Goal: Transaction & Acquisition: Book appointment/travel/reservation

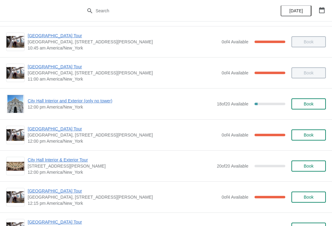
scroll to position [177, 0]
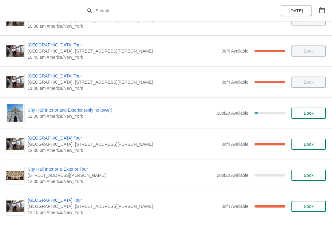
click at [49, 139] on span "[GEOGRAPHIC_DATA] Tour" at bounding box center [123, 138] width 191 height 6
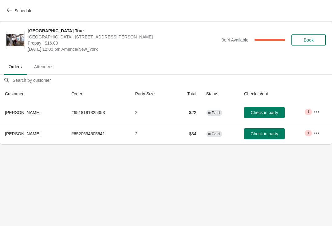
click at [261, 133] on span "Check in party" at bounding box center [264, 133] width 27 height 5
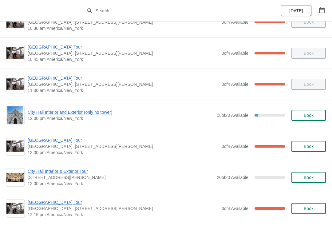
scroll to position [169, 0]
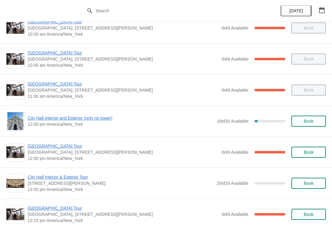
click at [66, 149] on span "[GEOGRAPHIC_DATA] Tour" at bounding box center [123, 146] width 191 height 6
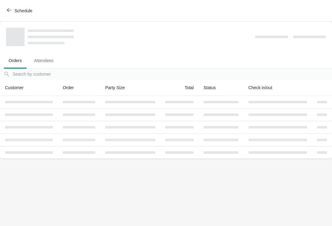
scroll to position [0, 0]
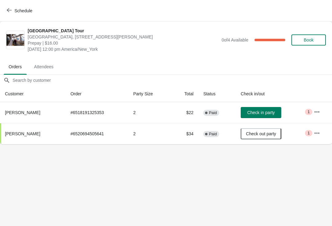
click at [4, 15] on button "Schedule" at bounding box center [20, 10] width 34 height 11
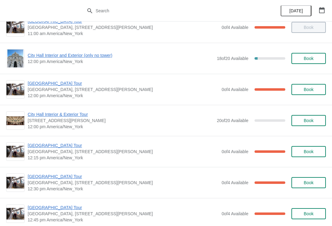
scroll to position [231, 0]
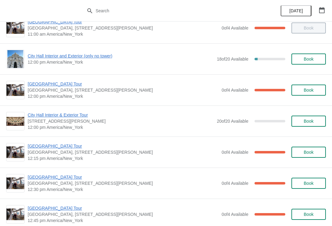
click at [81, 58] on span "City Hall Interior and Exterior (only no tower)" at bounding box center [121, 56] width 186 height 6
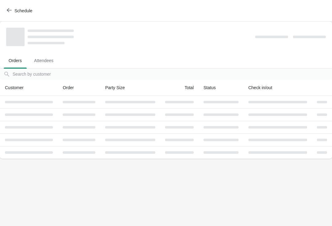
scroll to position [0, 0]
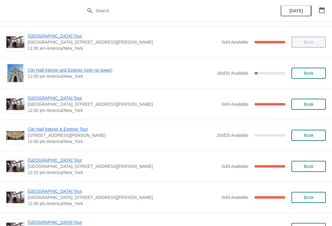
scroll to position [219, 0]
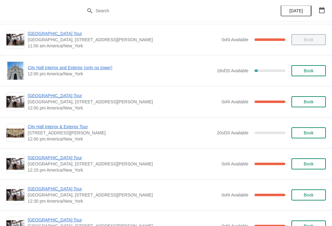
click at [48, 70] on span "City Hall Interior and Exterior (only no tower)" at bounding box center [121, 68] width 186 height 6
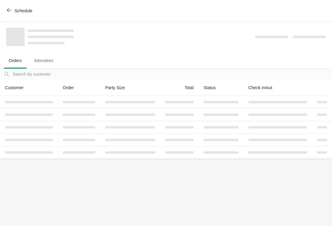
scroll to position [0, 0]
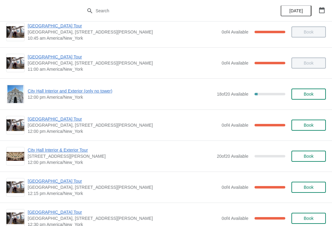
scroll to position [195, 0]
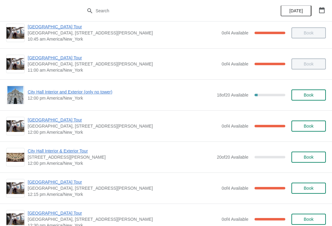
click at [49, 94] on span "City Hall Interior and Exterior (only no tower)" at bounding box center [121, 92] width 186 height 6
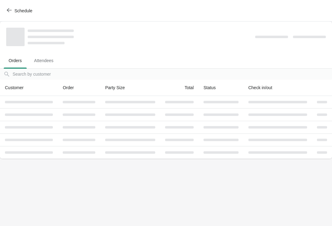
scroll to position [0, 0]
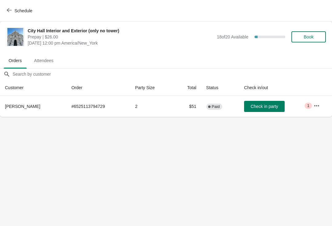
click at [8, 12] on icon "button" at bounding box center [9, 10] width 5 height 5
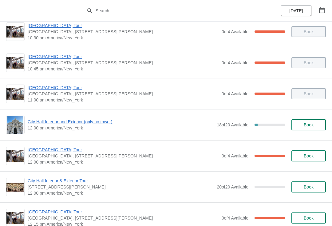
scroll to position [165, 0]
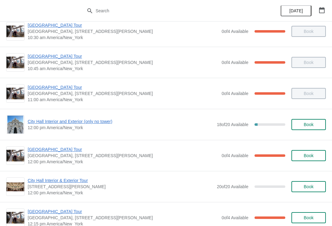
click at [16, 137] on div "City Hall Interior and Exterior (only no tower) 12:00 pm America/New_York 18 of…" at bounding box center [166, 124] width 332 height 31
click at [39, 152] on span "[GEOGRAPHIC_DATA] Tour" at bounding box center [123, 149] width 191 height 6
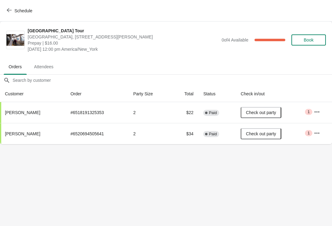
click at [15, 13] on span "Schedule" at bounding box center [23, 10] width 18 height 5
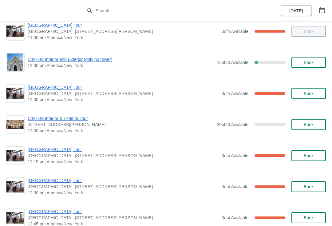
scroll to position [225, 0]
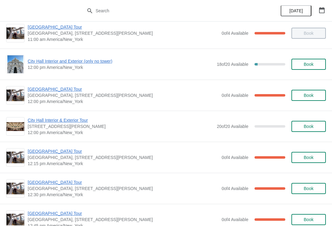
click at [42, 64] on span "City Hall Interior and Exterior (only no tower)" at bounding box center [121, 61] width 186 height 6
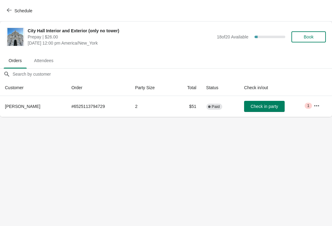
scroll to position [0, 0]
click at [15, 9] on span "Schedule" at bounding box center [23, 10] width 18 height 5
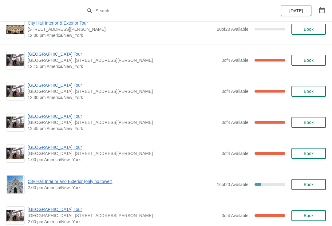
scroll to position [316, 0]
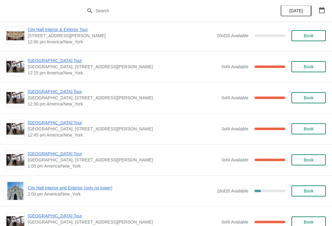
click at [54, 63] on span "[GEOGRAPHIC_DATA] Tour" at bounding box center [123, 61] width 191 height 6
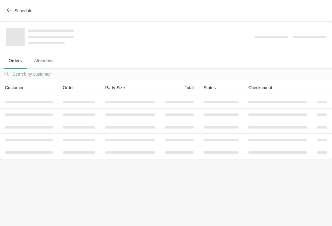
scroll to position [0, 0]
click at [60, 62] on button "Attendees" at bounding box center [44, 61] width 32 height 16
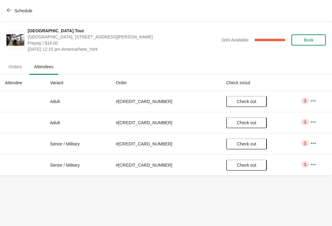
click at [9, 10] on icon "button" at bounding box center [9, 10] width 5 height 4
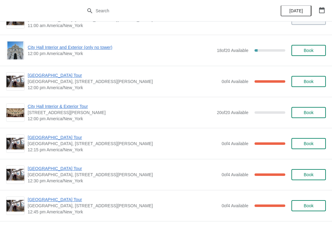
scroll to position [253, 0]
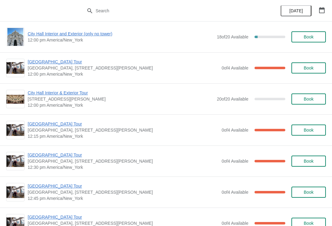
click at [39, 122] on span "[GEOGRAPHIC_DATA] Tour" at bounding box center [123, 124] width 191 height 6
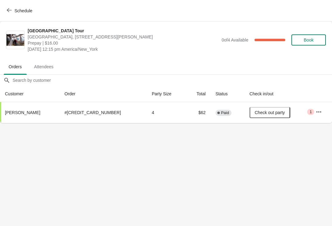
click at [15, 9] on span "Schedule" at bounding box center [23, 10] width 18 height 5
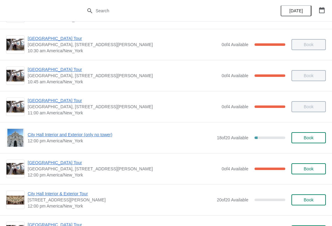
scroll to position [152, 0]
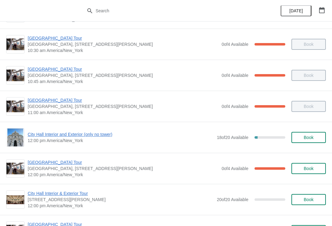
click at [96, 137] on span "City Hall Interior and Exterior (only no tower)" at bounding box center [121, 134] width 186 height 6
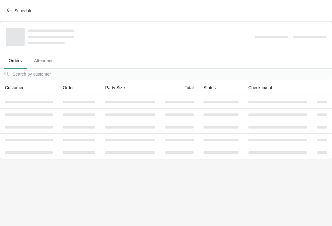
scroll to position [0, 0]
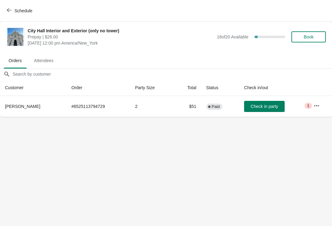
click at [58, 127] on body "Schedule City Hall Interior and Exterior (only no tower) Prepay | $26.00 Monday…" at bounding box center [166, 113] width 332 height 226
click at [58, 130] on body "Schedule City Hall Interior and Exterior (only no tower) Prepay | $26.00 Monday…" at bounding box center [166, 113] width 332 height 226
click at [256, 103] on button "Check in party" at bounding box center [264, 106] width 41 height 11
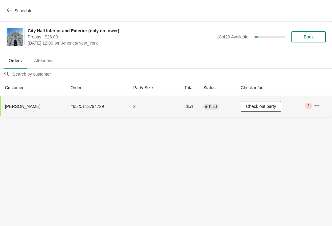
click at [10, 6] on button "Schedule" at bounding box center [20, 10] width 34 height 11
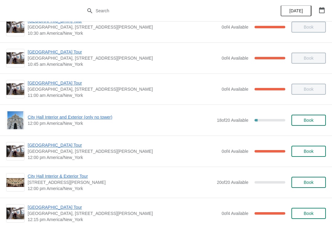
scroll to position [169, 0]
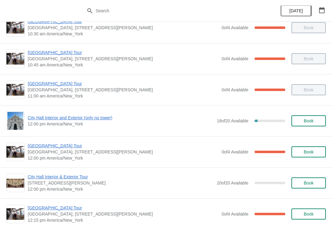
click at [59, 148] on span "[GEOGRAPHIC_DATA] Tour" at bounding box center [123, 146] width 191 height 6
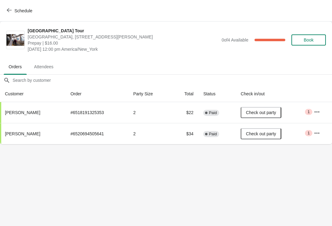
click at [13, 11] on span "Schedule" at bounding box center [20, 11] width 24 height 6
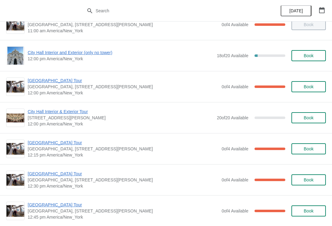
scroll to position [238, 0]
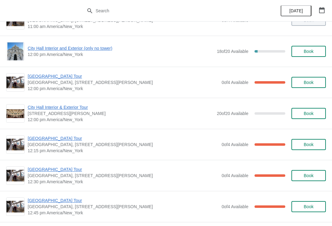
click at [62, 138] on span "[GEOGRAPHIC_DATA] Tour" at bounding box center [123, 138] width 191 height 6
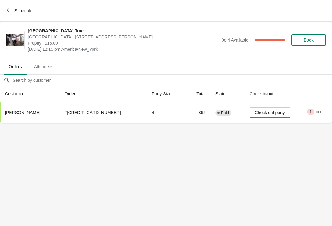
click at [4, 10] on button "Schedule" at bounding box center [20, 10] width 34 height 11
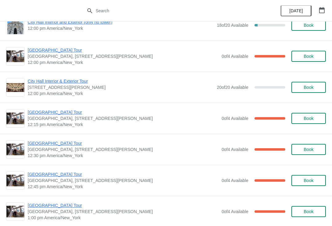
scroll to position [267, 0]
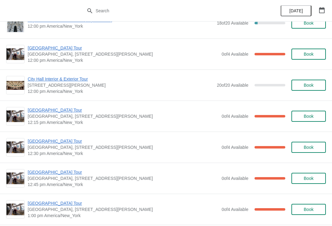
click at [34, 112] on span "[GEOGRAPHIC_DATA] Tour" at bounding box center [123, 110] width 191 height 6
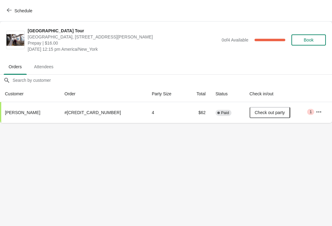
click at [7, 11] on icon "button" at bounding box center [9, 10] width 5 height 5
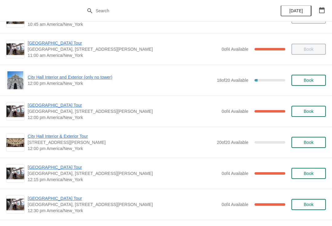
scroll to position [210, 0]
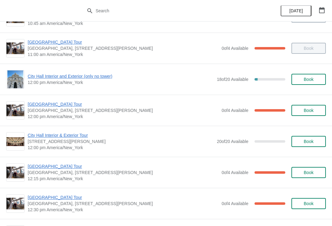
click at [37, 107] on span "[GEOGRAPHIC_DATA] Tour" at bounding box center [123, 104] width 191 height 6
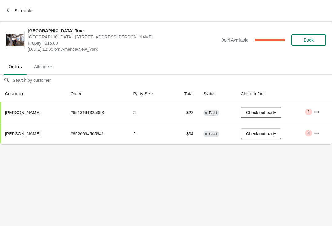
scroll to position [0, 0]
click at [14, 13] on span "Schedule" at bounding box center [20, 11] width 24 height 6
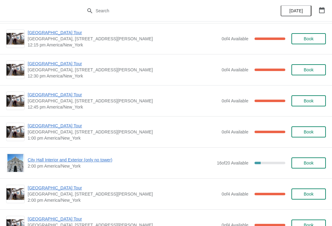
scroll to position [337, 0]
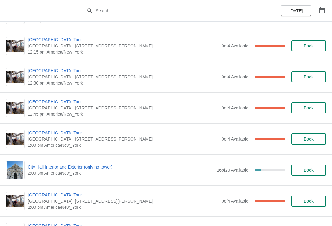
click at [43, 72] on span "[GEOGRAPHIC_DATA] Tour" at bounding box center [123, 71] width 191 height 6
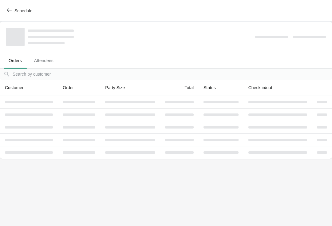
scroll to position [0, 0]
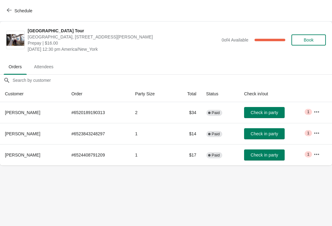
click at [7, 10] on icon "button" at bounding box center [9, 10] width 5 height 4
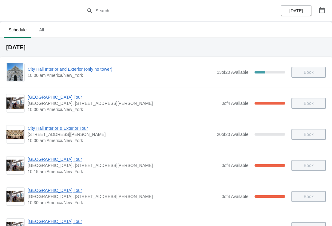
click at [278, 165] on div "100 %" at bounding box center [270, 165] width 31 height 2
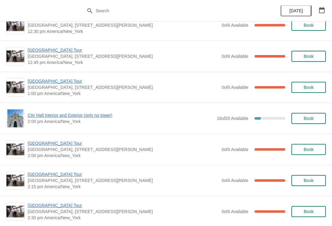
scroll to position [388, 0]
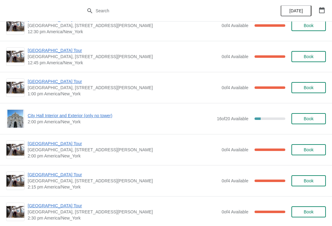
click at [45, 145] on span "[GEOGRAPHIC_DATA] Tour" at bounding box center [123, 144] width 191 height 6
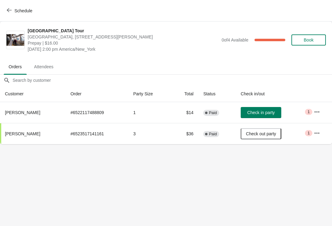
click at [309, 38] on span "Book" at bounding box center [309, 40] width 10 height 5
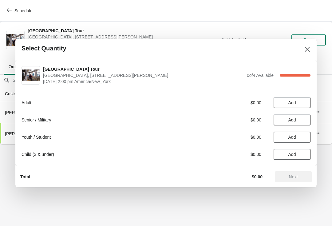
click at [294, 103] on span "Add" at bounding box center [293, 102] width 8 height 5
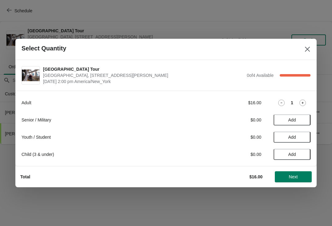
click at [293, 121] on span "Add" at bounding box center [293, 119] width 8 height 5
click at [294, 173] on button "Next" at bounding box center [293, 176] width 37 height 11
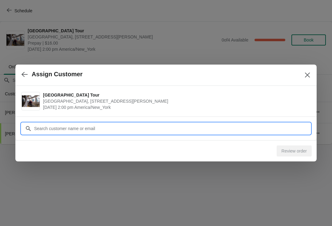
click at [140, 125] on input "Customer" at bounding box center [172, 128] width 277 height 11
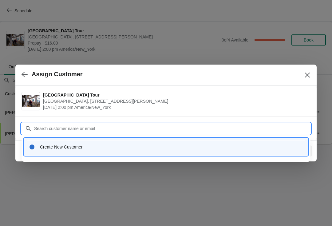
click at [88, 146] on div "Create New Customer" at bounding box center [171, 147] width 263 height 6
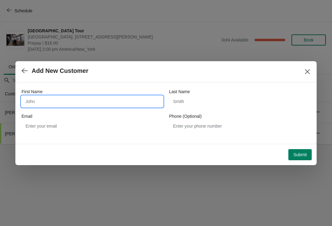
click at [100, 102] on input "First Name" at bounding box center [92, 101] width 141 height 11
type input "Lenord"
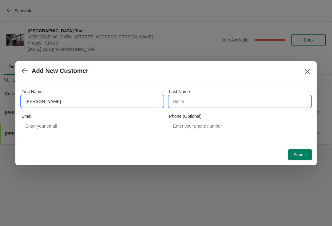
click at [190, 97] on input "Last Name" at bounding box center [239, 101] width 141 height 11
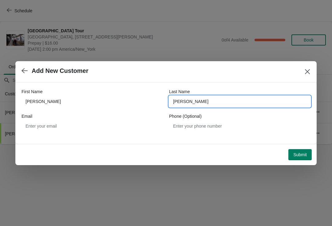
type input "miller"
click at [302, 151] on button "Submit" at bounding box center [300, 154] width 23 height 11
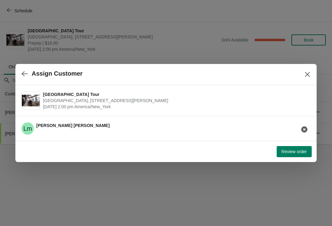
click at [295, 151] on span "Review order" at bounding box center [294, 151] width 25 height 5
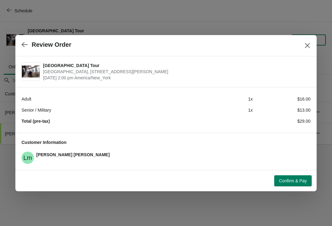
click at [291, 180] on span "Confirm & Pay" at bounding box center [293, 180] width 28 height 5
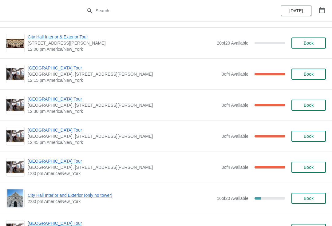
scroll to position [302, 0]
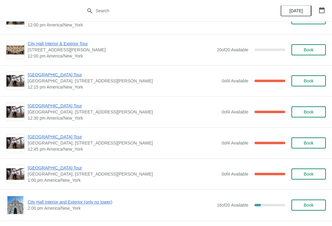
click at [55, 106] on span "[GEOGRAPHIC_DATA] Tour" at bounding box center [123, 106] width 191 height 6
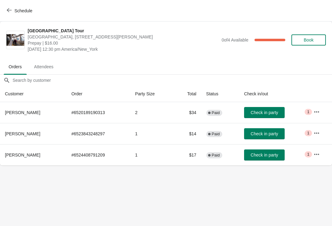
click at [271, 133] on span "Check in party" at bounding box center [264, 133] width 27 height 5
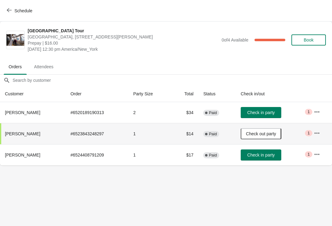
click at [273, 113] on span "Check in party" at bounding box center [260, 112] width 27 height 5
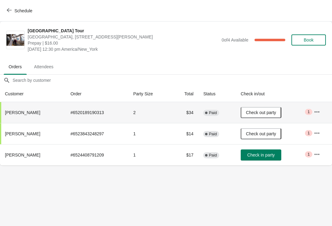
click at [10, 13] on span "button" at bounding box center [9, 11] width 5 height 6
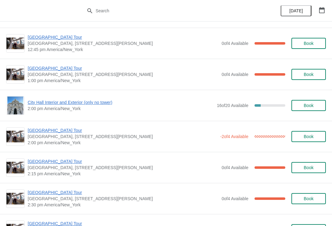
scroll to position [402, 0]
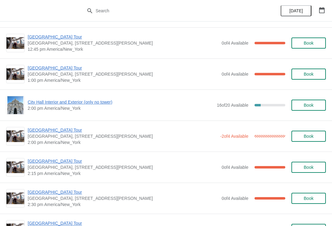
click at [67, 105] on span "City Hall Interior and Exterior (only no tower)" at bounding box center [121, 102] width 186 height 6
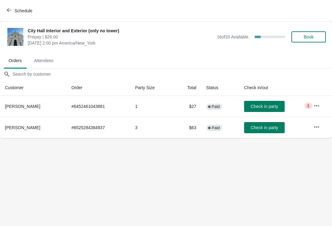
click at [14, 11] on span "Schedule" at bounding box center [20, 11] width 24 height 6
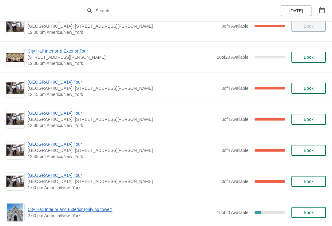
scroll to position [296, 0]
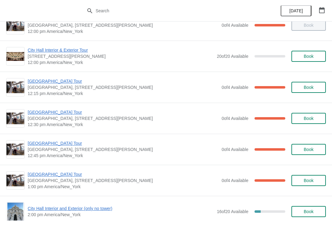
click at [61, 114] on span "[GEOGRAPHIC_DATA] Tour" at bounding box center [123, 112] width 191 height 6
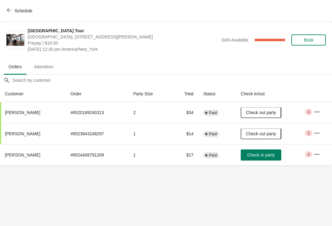
click at [270, 154] on span "Check in party" at bounding box center [260, 155] width 27 height 5
